Goal: Task Accomplishment & Management: Use online tool/utility

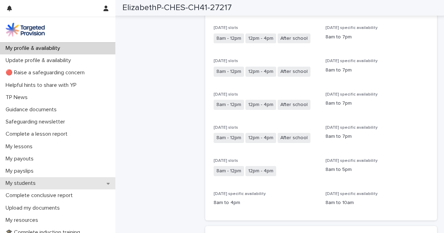
scroll to position [243, 0]
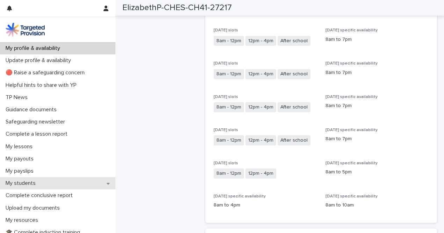
click at [19, 183] on p "My students" at bounding box center [22, 183] width 38 height 7
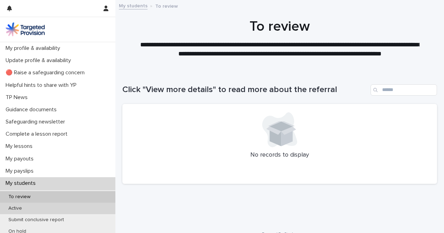
click at [32, 204] on div "Active" at bounding box center [57, 209] width 115 height 12
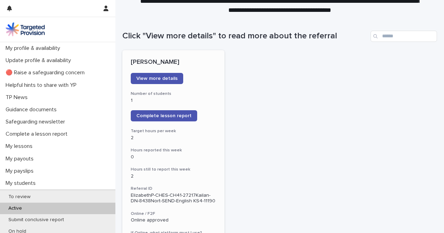
scroll to position [63, 0]
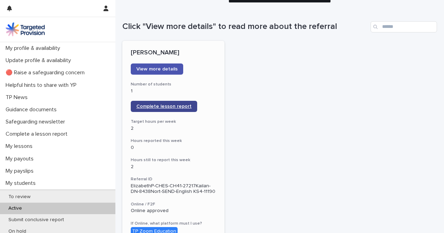
click at [182, 105] on span "Complete lesson report" at bounding box center [163, 106] width 55 height 5
